Goal: Task Accomplishment & Management: Complete application form

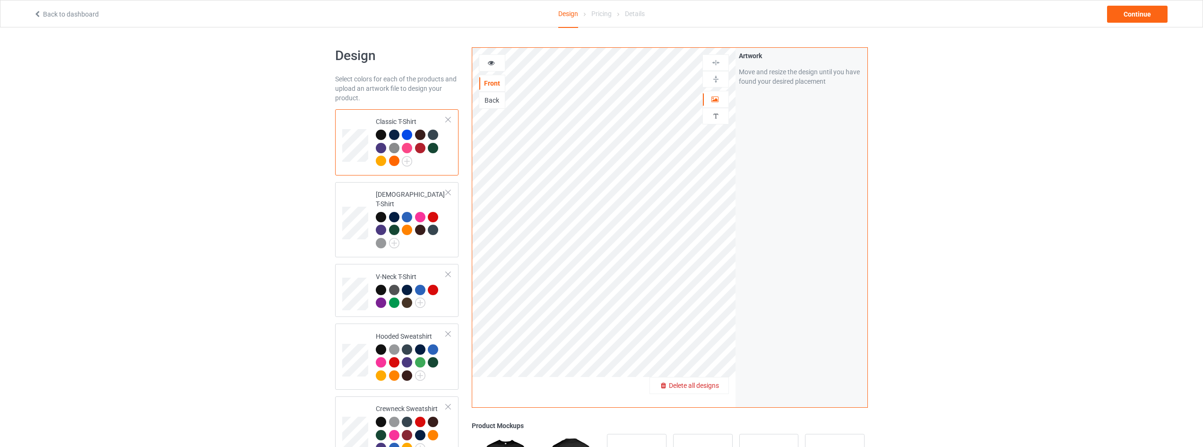
click at [706, 386] on span "Delete all designs" at bounding box center [694, 385] width 50 height 8
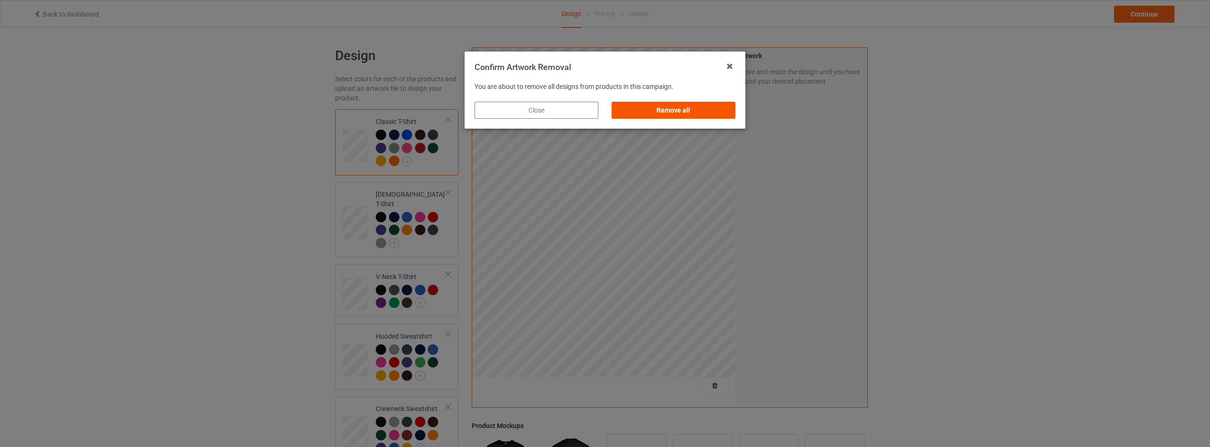
click at [687, 106] on div "Remove all" at bounding box center [674, 110] width 124 height 17
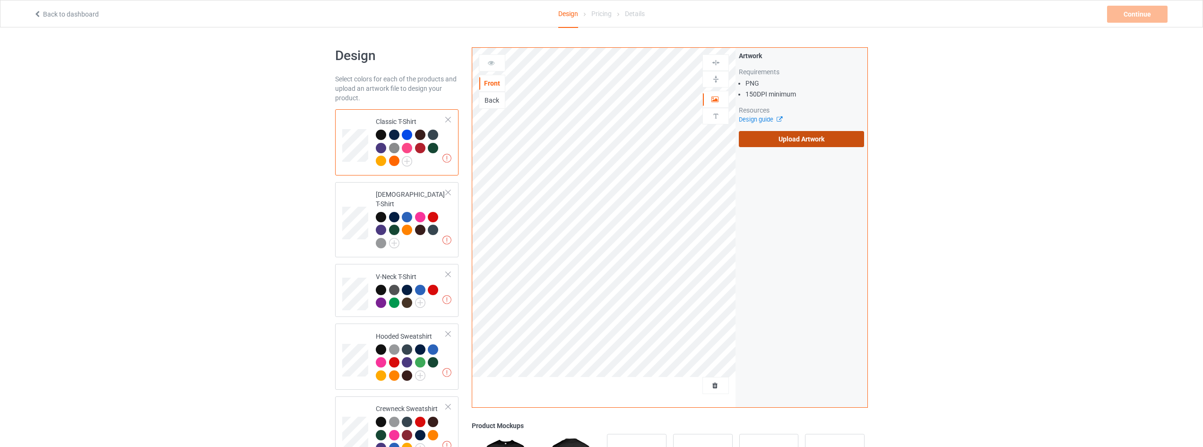
click at [790, 141] on label "Upload Artwork" at bounding box center [801, 139] width 125 height 16
click at [0, 0] on input "Upload Artwork" at bounding box center [0, 0] width 0 height 0
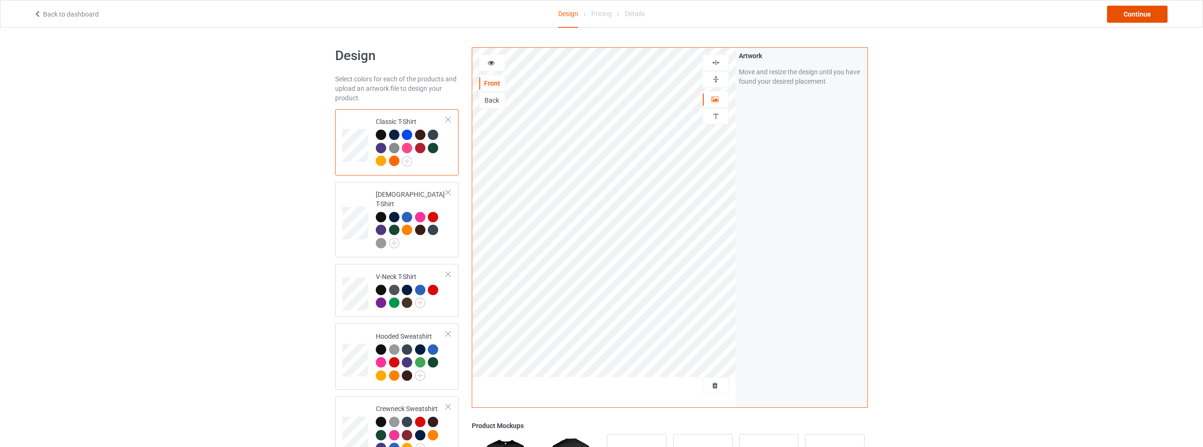
click at [1127, 8] on div "Continue" at bounding box center [1137, 14] width 61 height 17
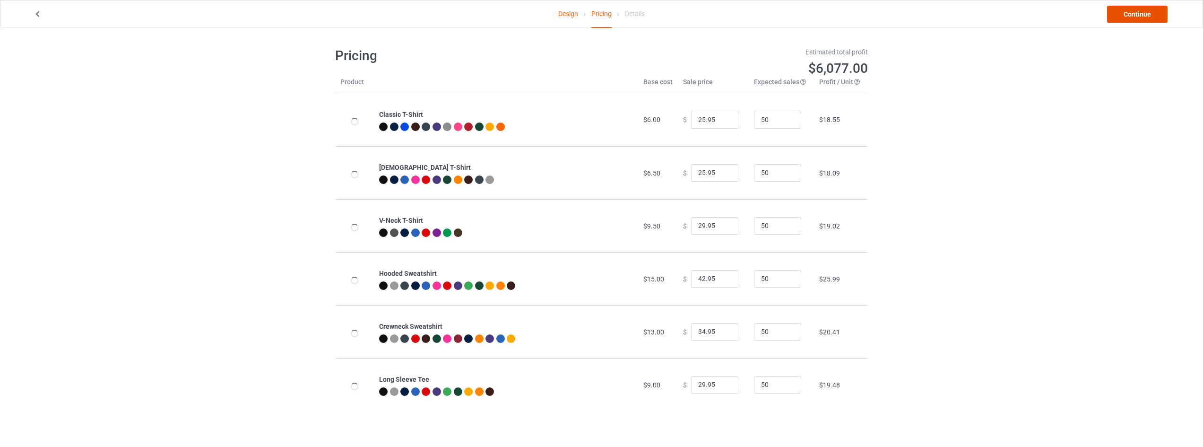
click at [1136, 16] on link "Continue" at bounding box center [1137, 14] width 61 height 17
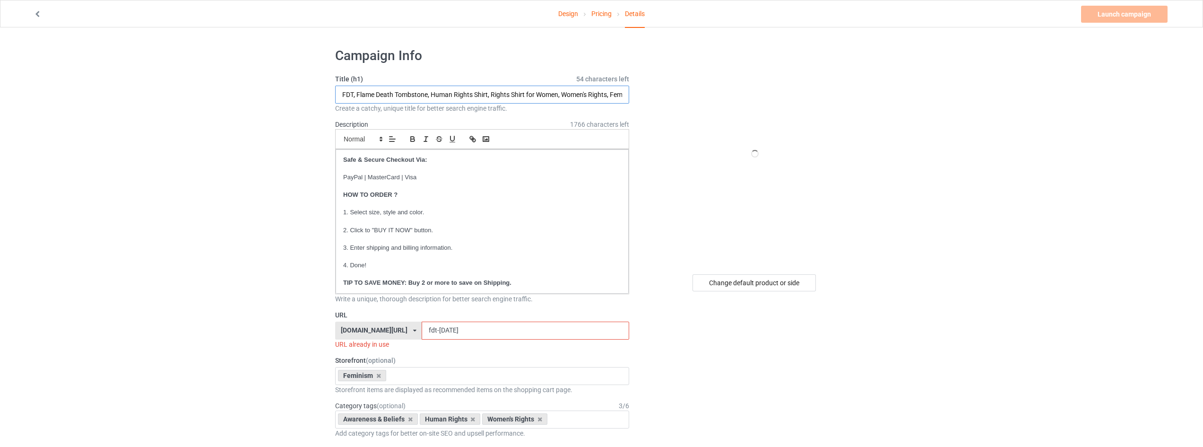
drag, startPoint x: 428, startPoint y: 93, endPoint x: 113, endPoint y: 137, distance: 317.8
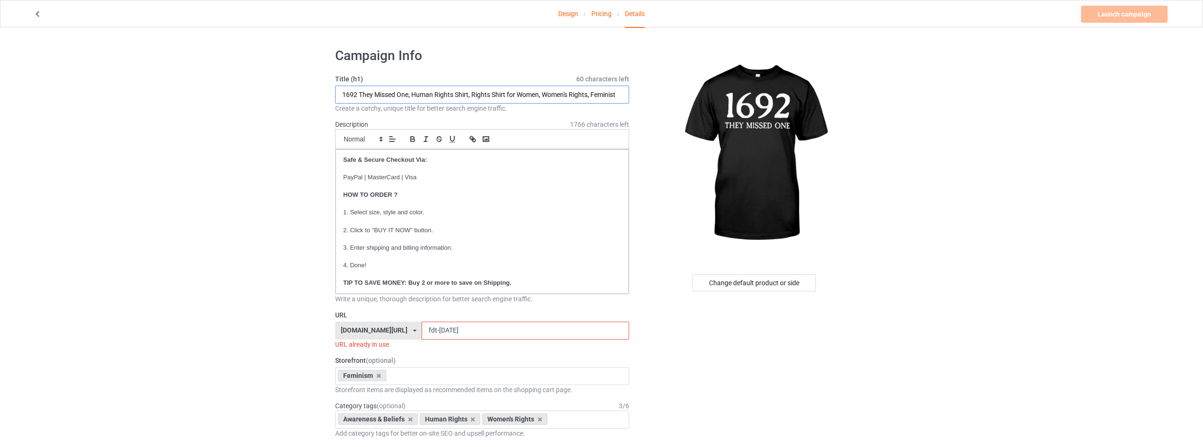
type input "1692 They Missed One, Human Rights Shirt, Rights Shirt for Women, Women's Right…"
drag, startPoint x: 491, startPoint y: 331, endPoint x: 286, endPoint y: 326, distance: 204.7
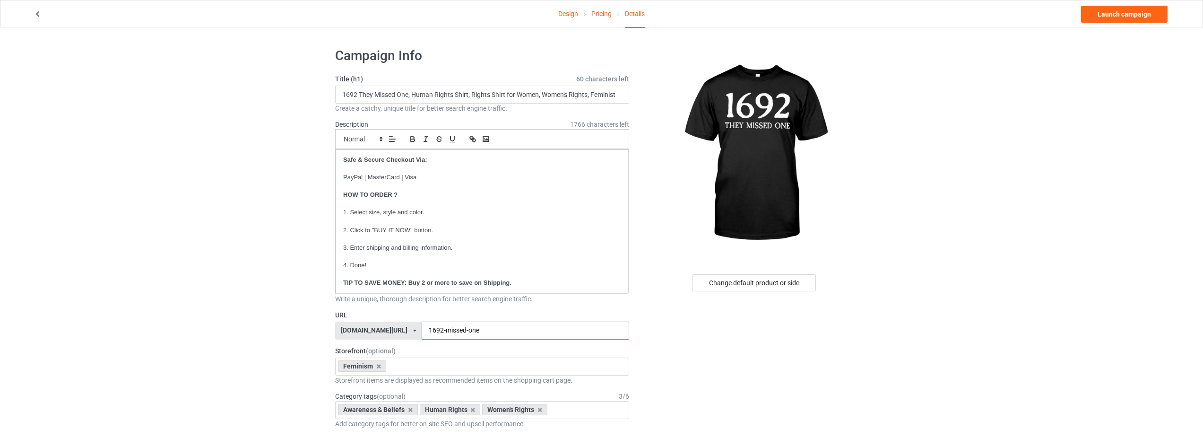
type input "1692-missed-one"
click at [1123, 9] on link "Launch campaign" at bounding box center [1124, 14] width 87 height 17
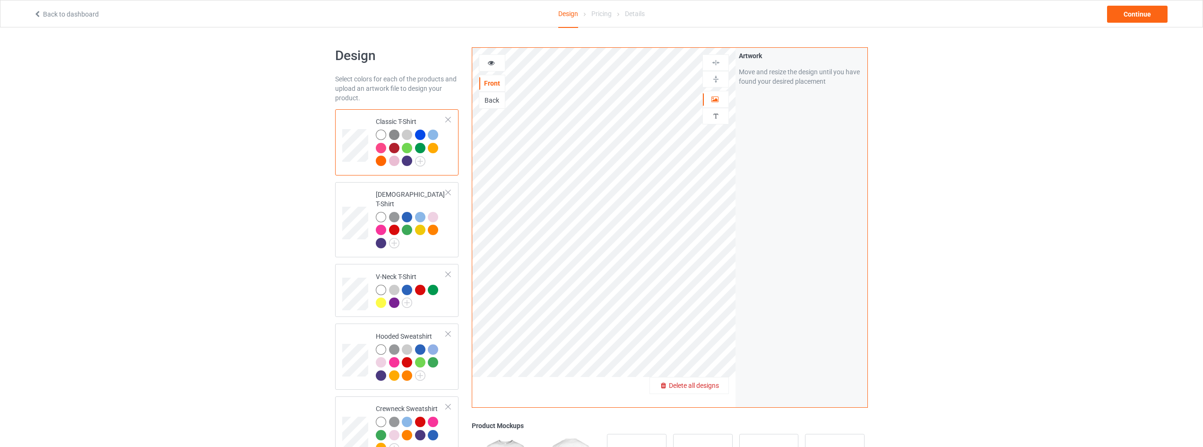
click at [713, 383] on span "Delete all designs" at bounding box center [694, 385] width 50 height 8
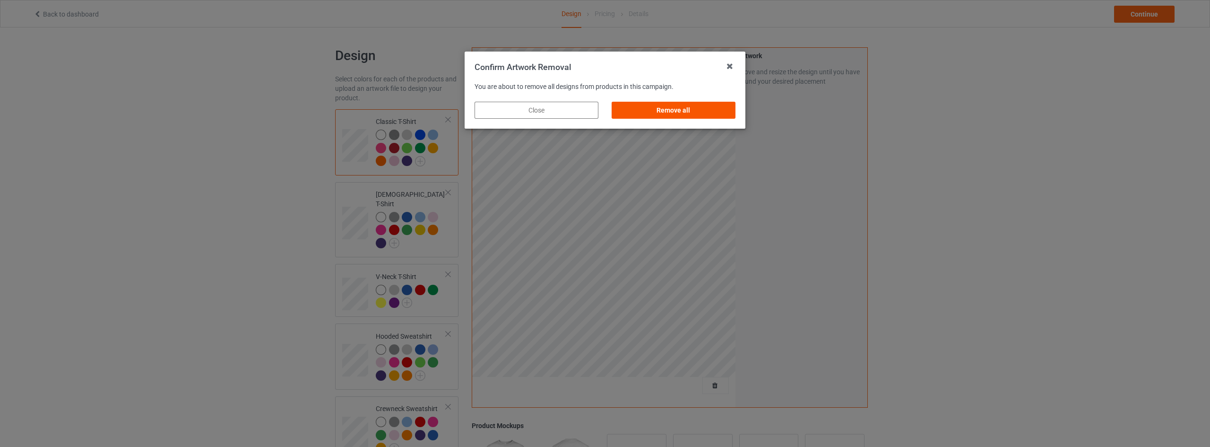
click at [656, 108] on div "Remove all" at bounding box center [674, 110] width 124 height 17
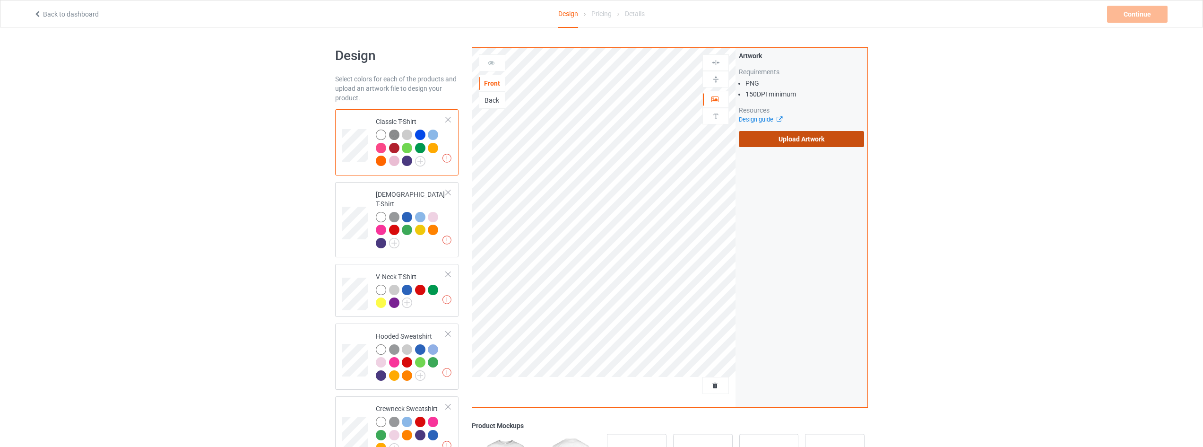
click at [799, 140] on label "Upload Artwork" at bounding box center [801, 139] width 125 height 16
click at [0, 0] on input "Upload Artwork" at bounding box center [0, 0] width 0 height 0
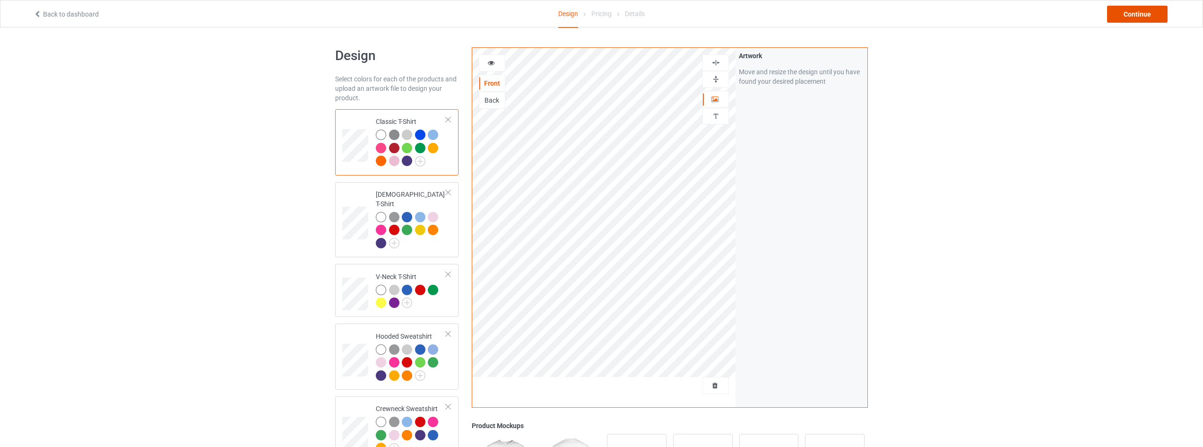
click at [1138, 7] on div "Continue" at bounding box center [1137, 14] width 61 height 17
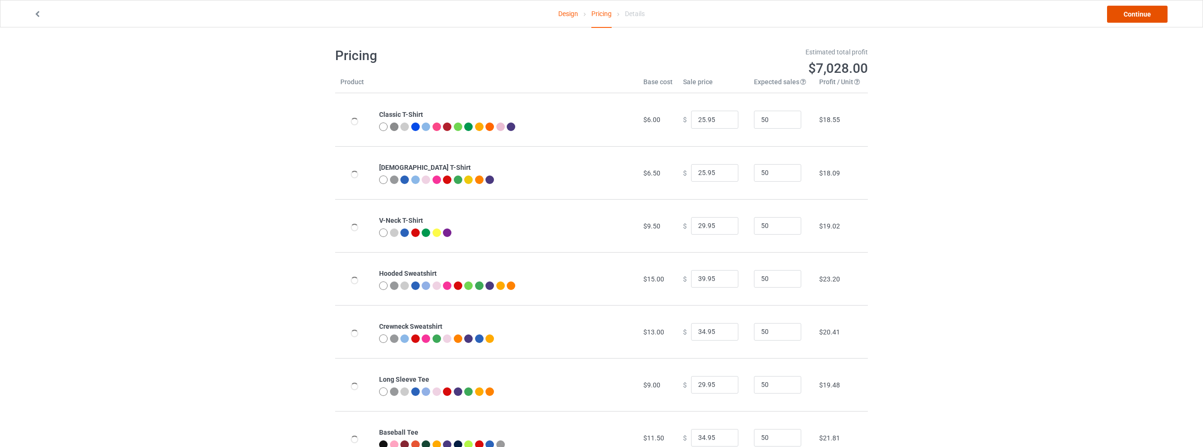
click at [1136, 14] on link "Continue" at bounding box center [1137, 14] width 61 height 17
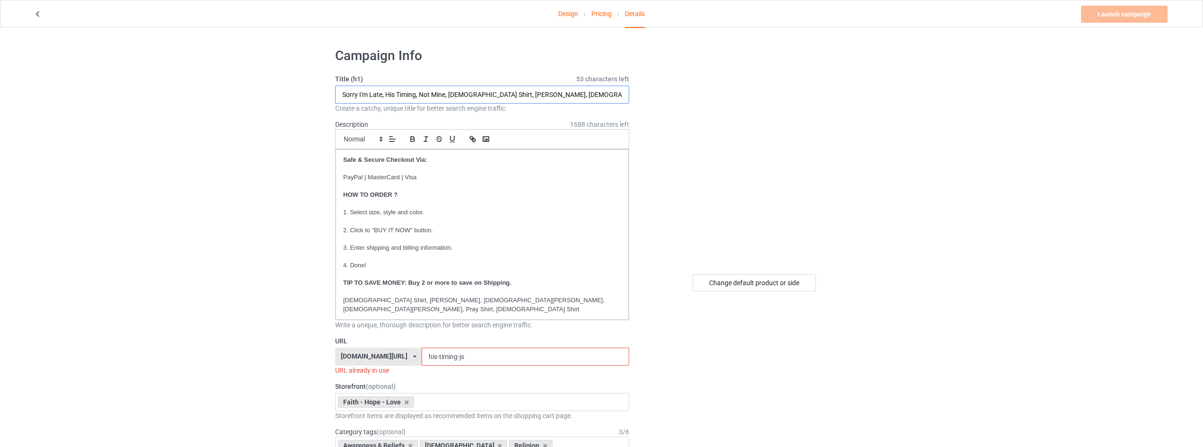
click at [444, 95] on input "Sorry I'm Late, His Timing, Not Mine, [DEMOGRAPHIC_DATA] Shirt, [PERSON_NAME], …" at bounding box center [482, 95] width 294 height 18
drag, startPoint x: 447, startPoint y: 95, endPoint x: 72, endPoint y: 95, distance: 374.4
type input "[DEMOGRAPHIC_DATA] Says You Are, [DEMOGRAPHIC_DATA] Shirt, [PERSON_NAME], [DEMO…"
drag, startPoint x: 464, startPoint y: 346, endPoint x: 711, endPoint y: 323, distance: 248.2
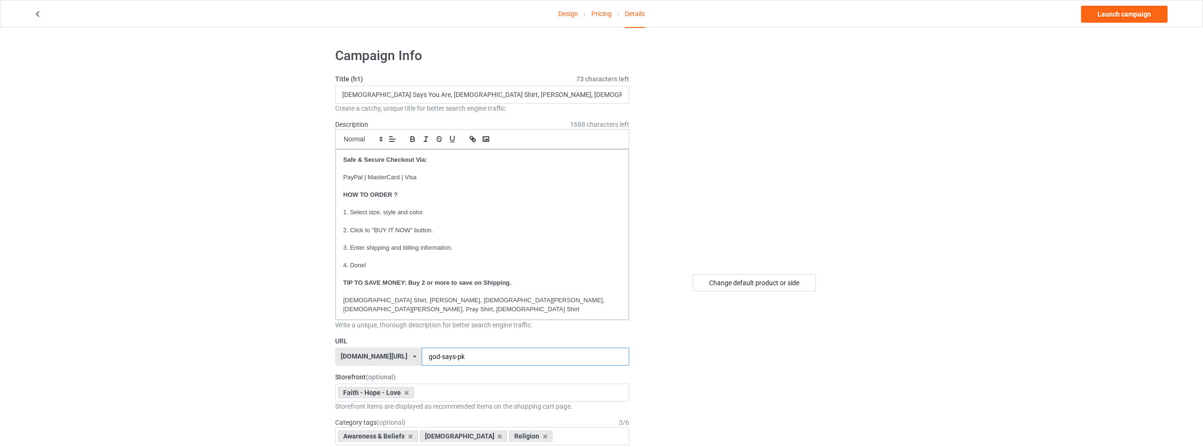
type input "god-says-pk"
click at [1115, 15] on link "Launch campaign" at bounding box center [1124, 14] width 87 height 17
